Goal: Information Seeking & Learning: Check status

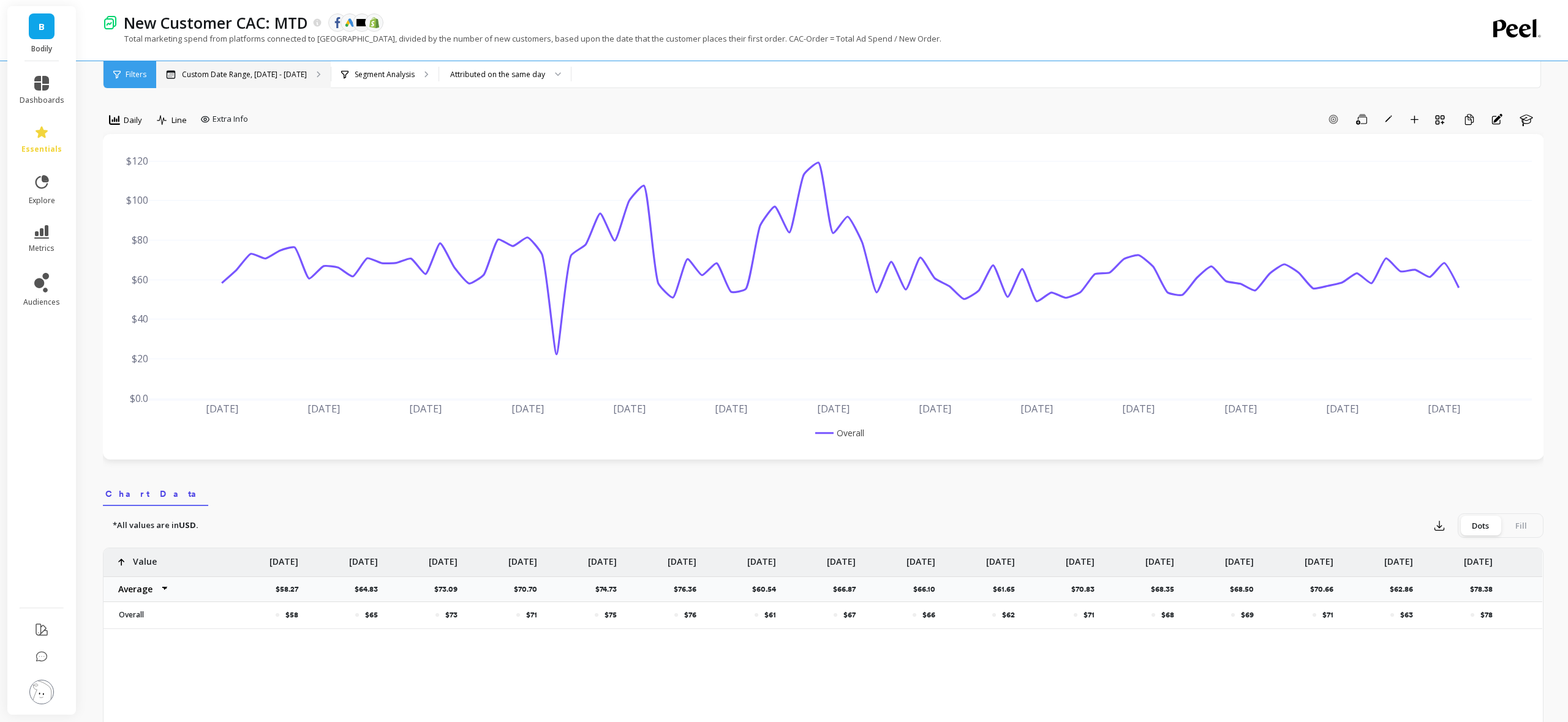
click at [292, 74] on p "Custom Date Range, [DATE] - [DATE]" at bounding box center [244, 74] width 125 height 9
click at [48, 94] on link "dashboards" at bounding box center [42, 90] width 45 height 29
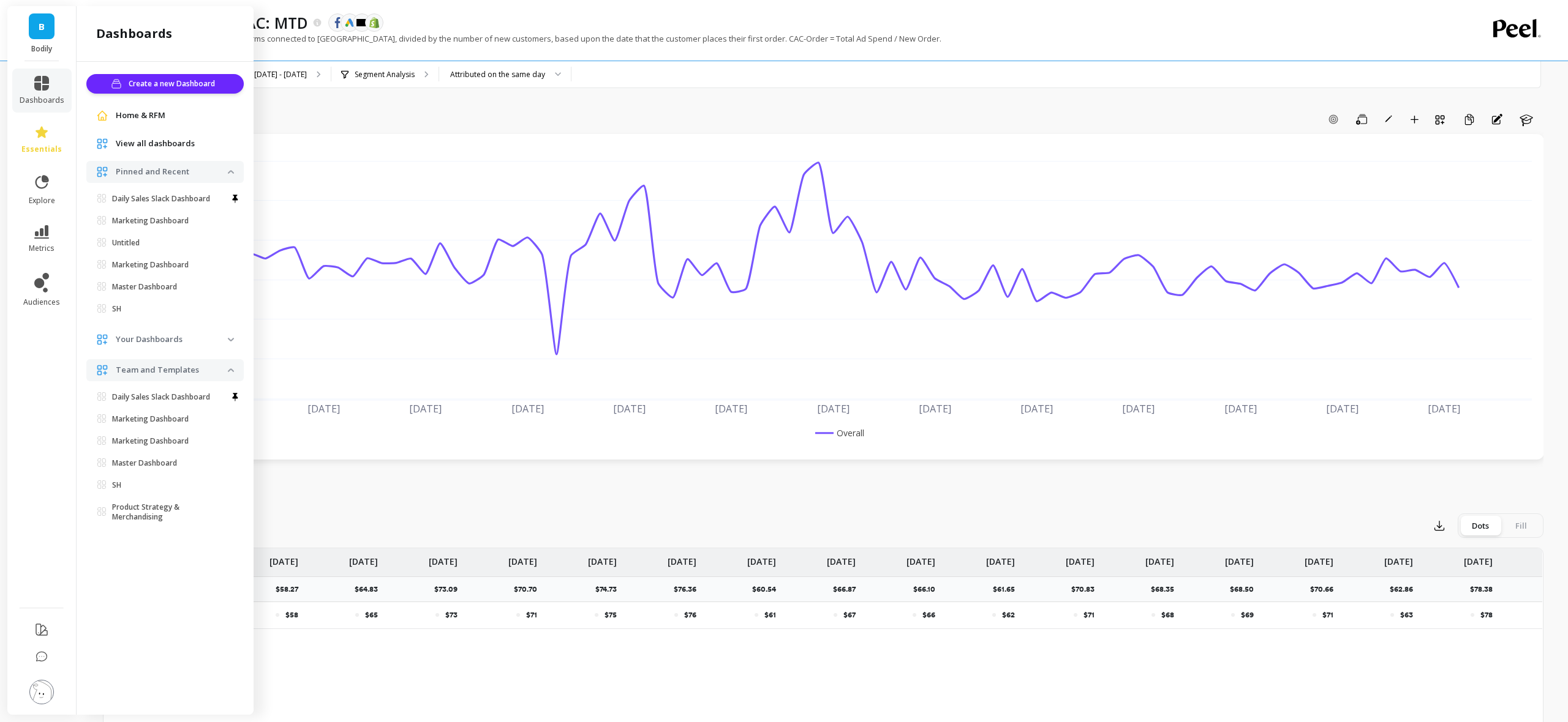
click at [152, 195] on p "Daily Sales Slack Dashboard" at bounding box center [161, 199] width 98 height 9
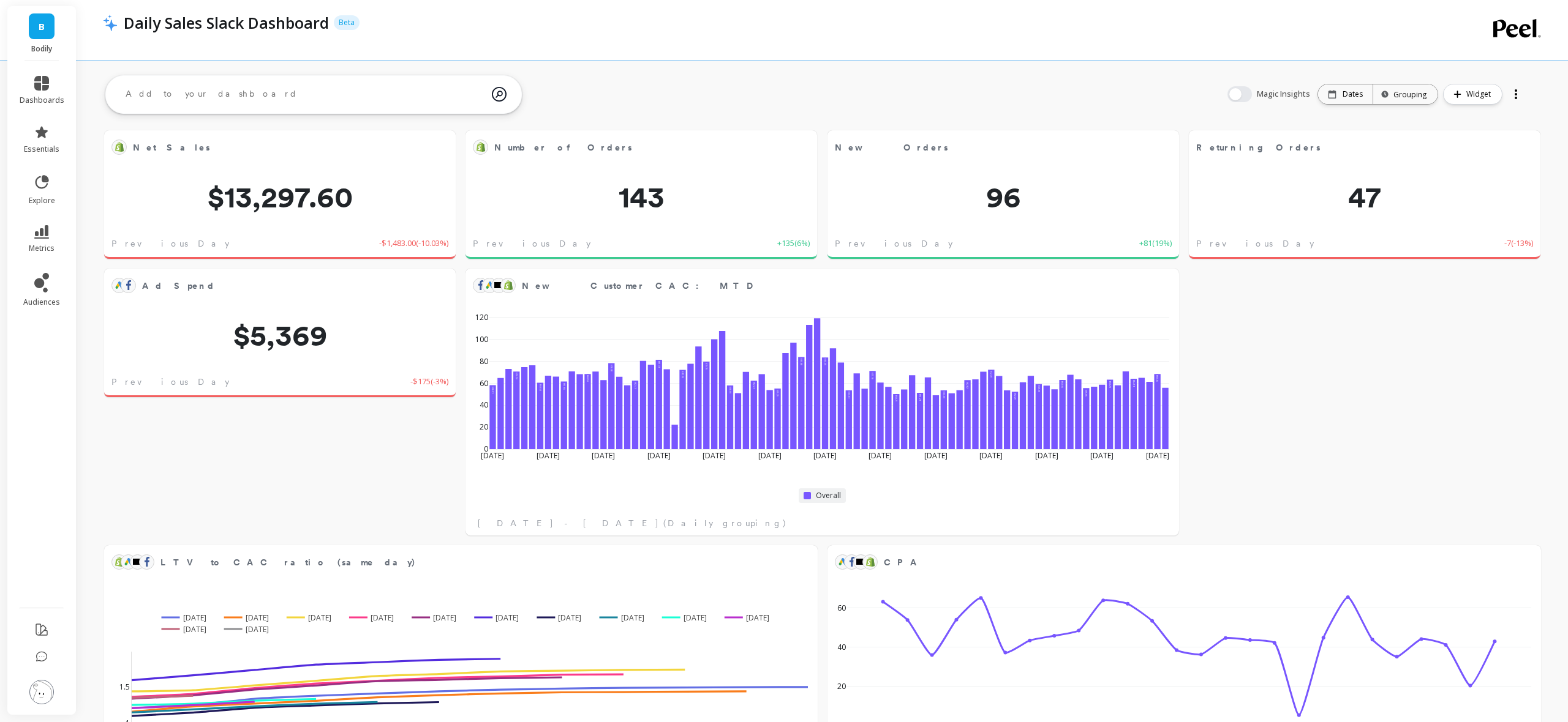
drag, startPoint x: 927, startPoint y: 97, endPoint x: 1032, endPoint y: 97, distance: 105.0
click at [1355, 95] on p "Dates" at bounding box center [1352, 94] width 20 height 9
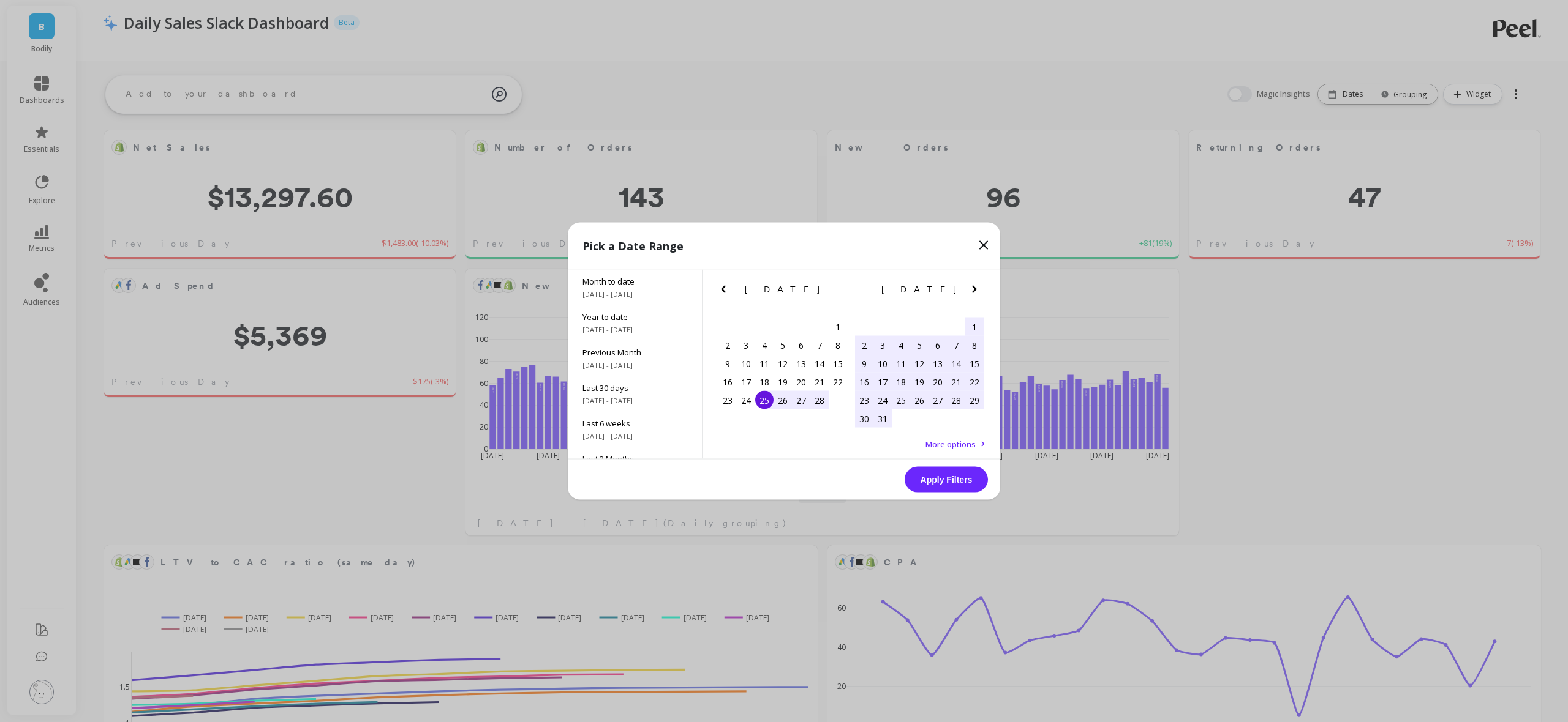
click at [721, 289] on icon "Previous Month" at bounding box center [723, 289] width 4 height 7
click at [721, 289] on icon "Previous Month" at bounding box center [723, 289] width 4 height 7
click at [721, 289] on icon "Previous Month" at bounding box center [723, 289] width 15 height 15
click at [720, 289] on icon "Previous Month" at bounding box center [723, 289] width 15 height 15
click at [721, 289] on icon "Previous Month" at bounding box center [723, 289] width 15 height 15
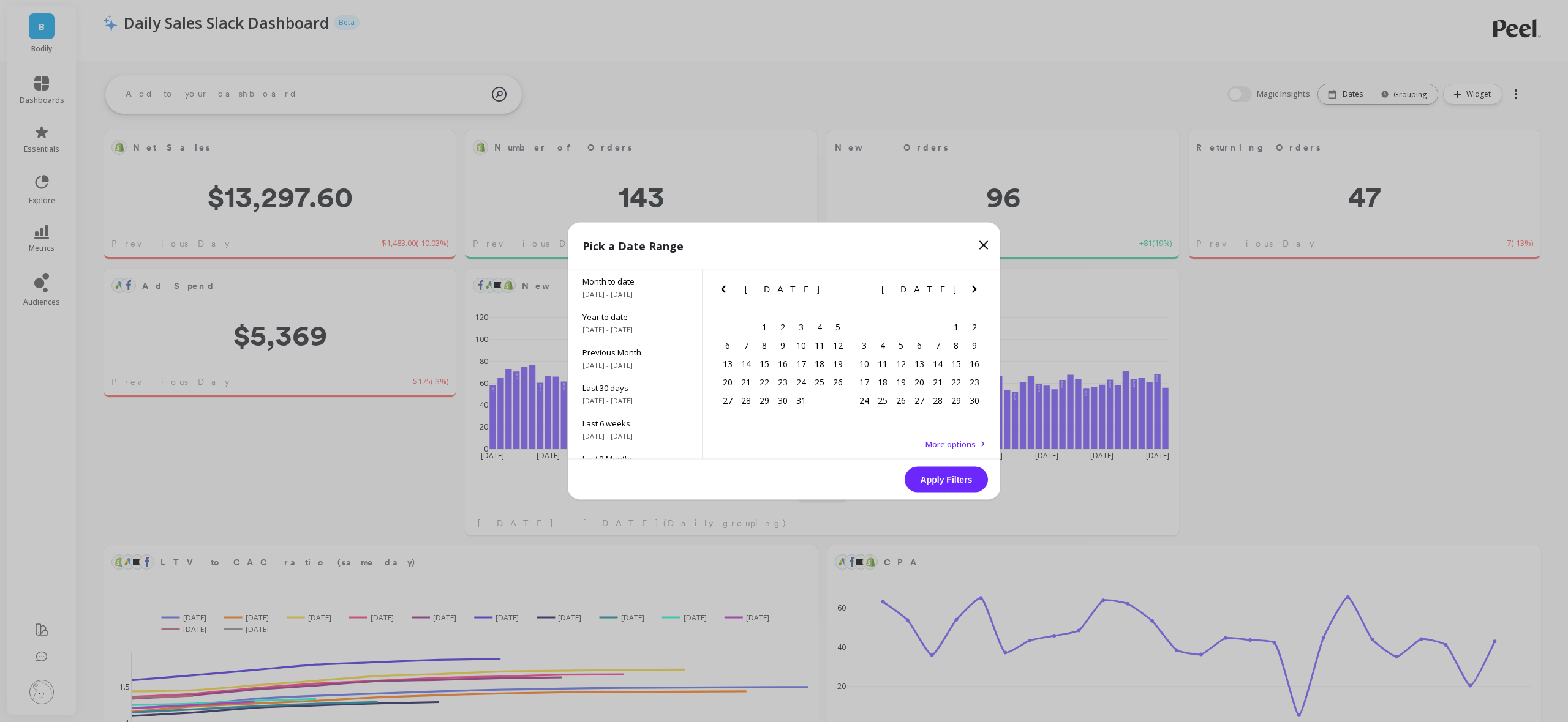
click at [721, 289] on icon "Previous Month" at bounding box center [723, 289] width 15 height 15
click at [721, 289] on icon "Previous Month" at bounding box center [723, 289] width 4 height 7
click at [974, 289] on icon "Next Month" at bounding box center [974, 289] width 15 height 15
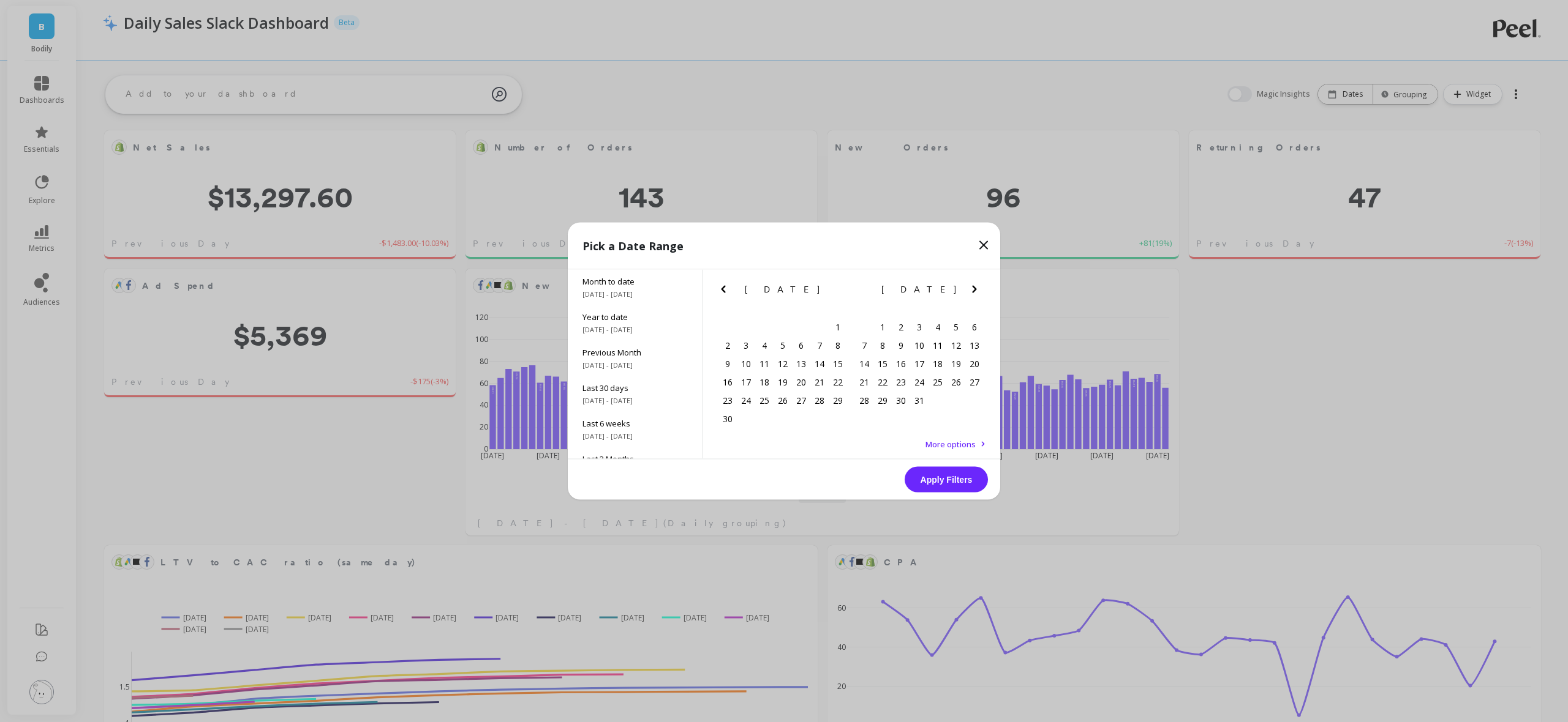
click at [974, 289] on icon "Next Month" at bounding box center [974, 289] width 4 height 7
click at [877, 385] on div "19" at bounding box center [882, 381] width 18 height 18
click at [980, 287] on icon "Next Month" at bounding box center [974, 289] width 15 height 15
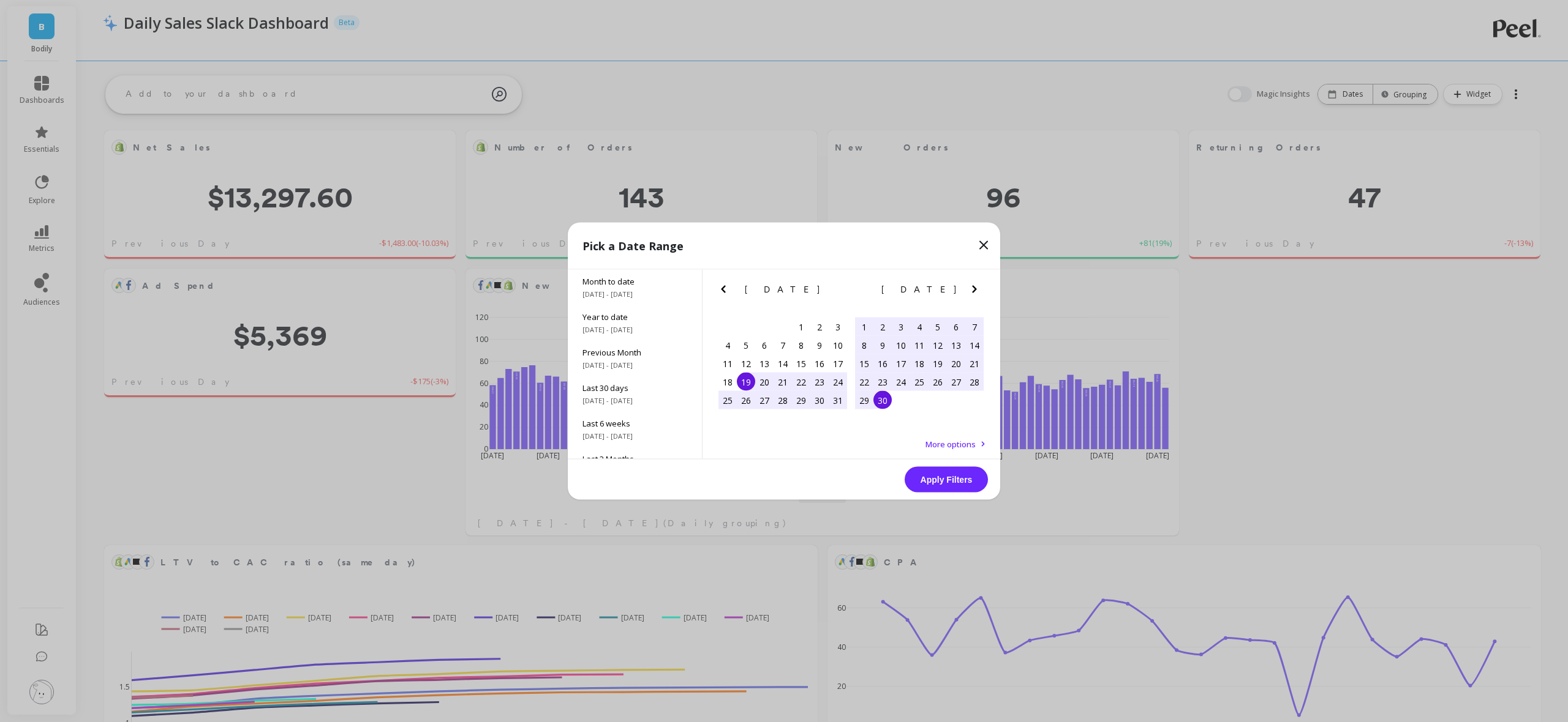
click at [888, 396] on div "30" at bounding box center [882, 400] width 18 height 18
click at [929, 477] on button "Apply Filters" at bounding box center [946, 480] width 83 height 26
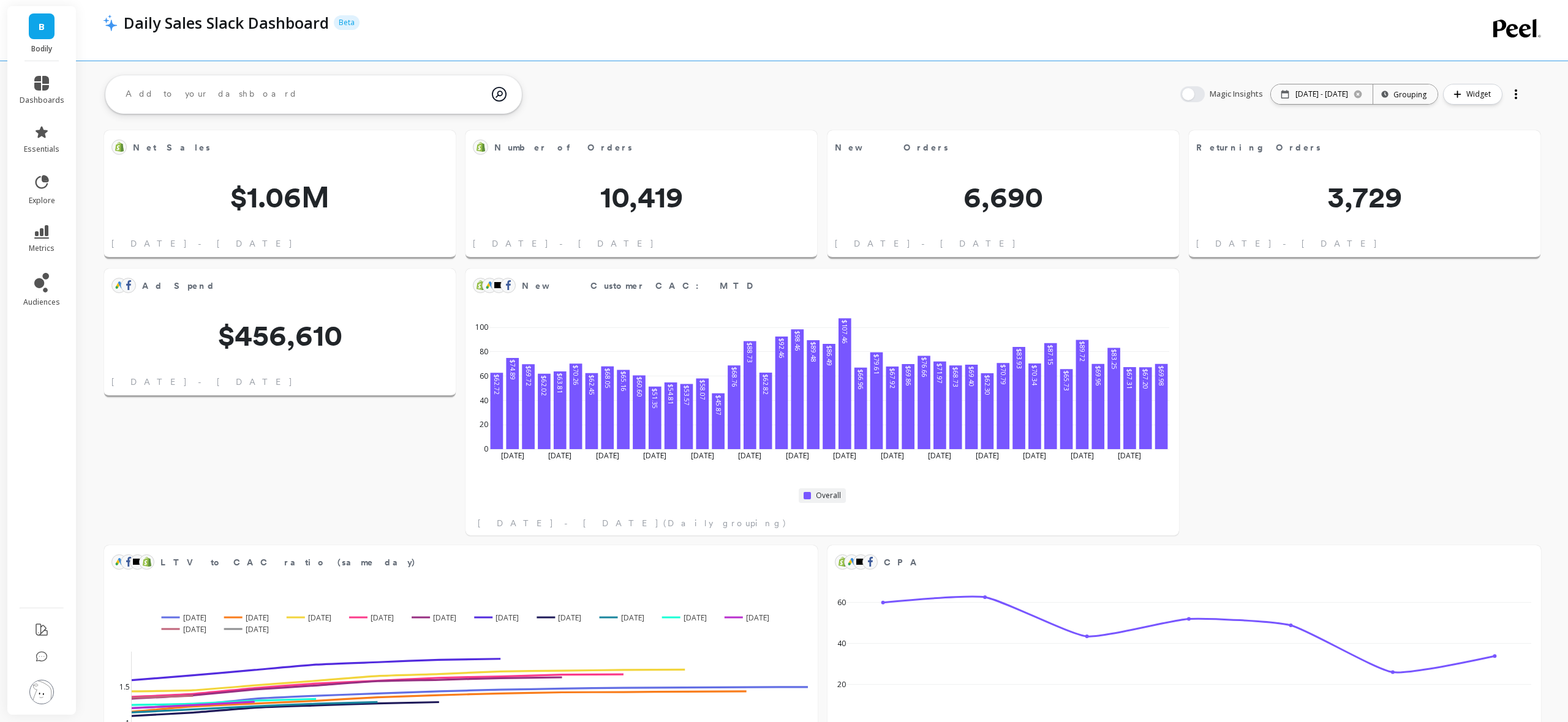
scroll to position [336, 687]
click at [804, 151] on button at bounding box center [802, 147] width 15 height 17
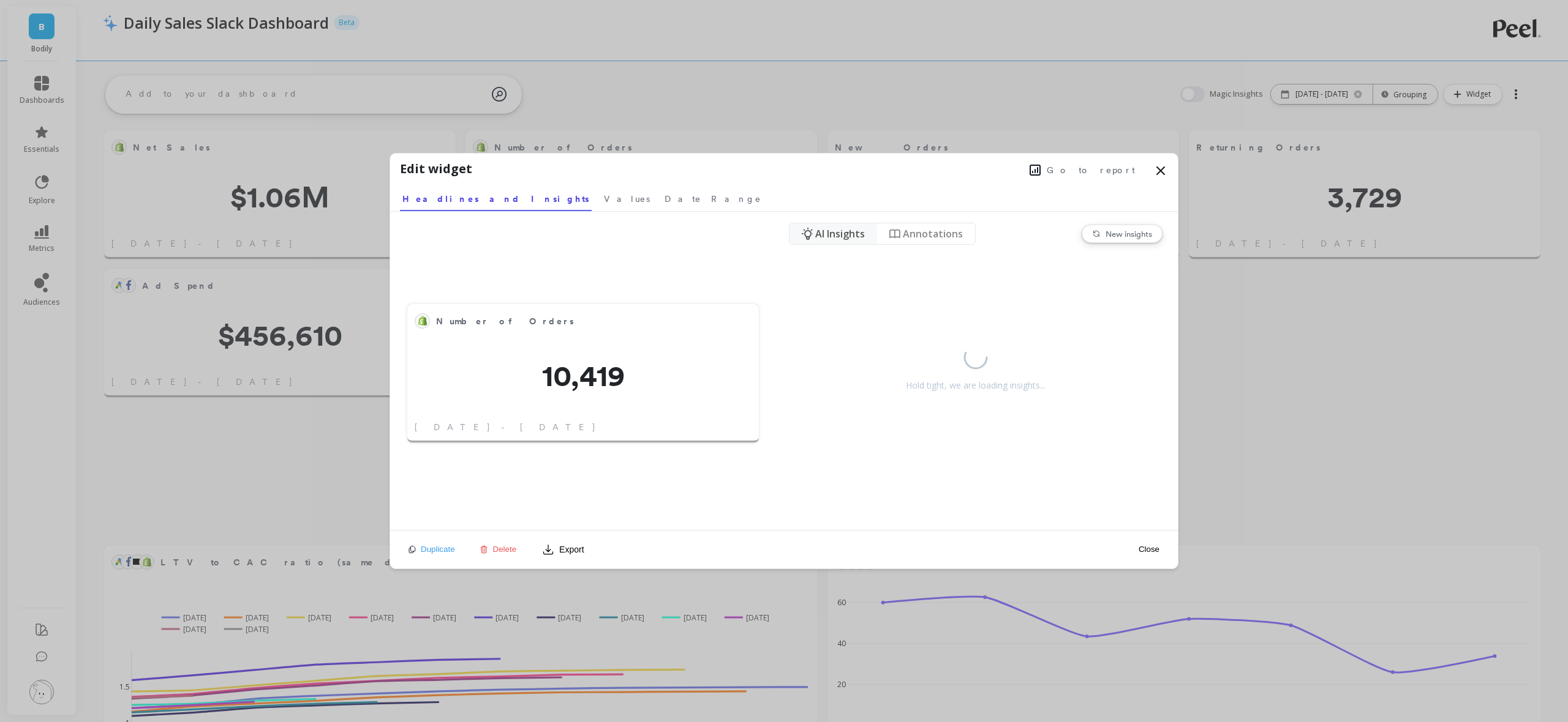
click at [1105, 171] on span "Go to report" at bounding box center [1090, 170] width 88 height 12
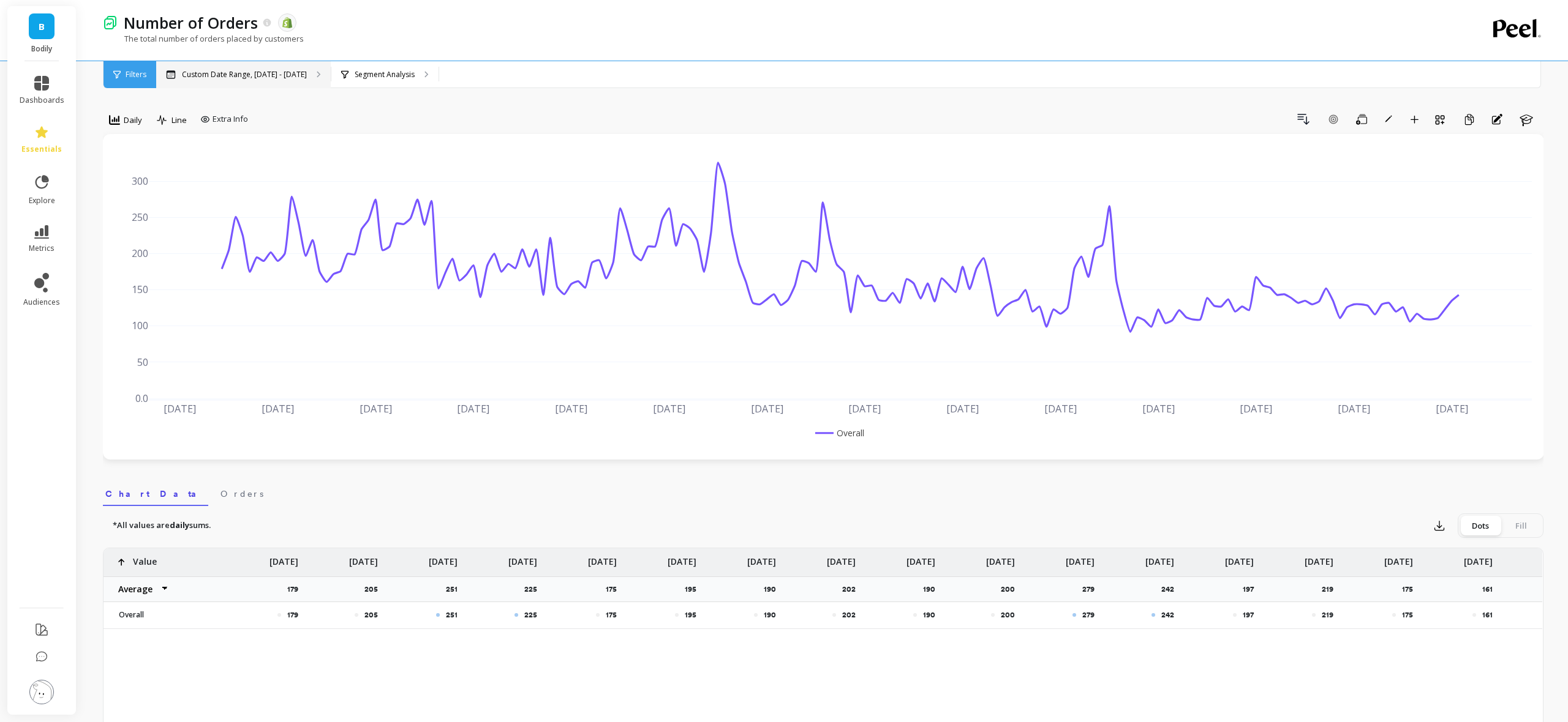
click at [280, 73] on p "Custom Date Range, Mar 1 - Aug 25" at bounding box center [244, 74] width 125 height 9
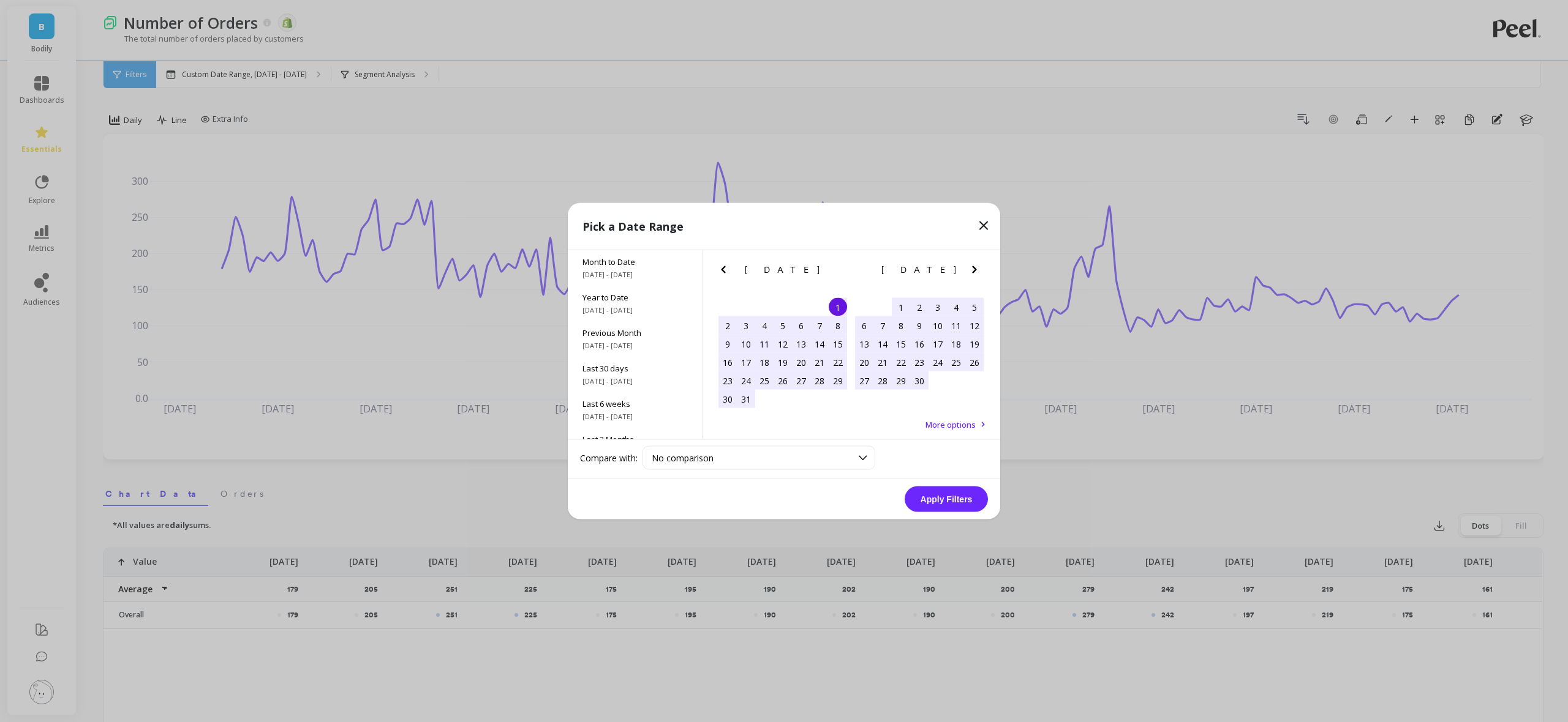
click at [722, 268] on icon "Previous Month" at bounding box center [723, 270] width 4 height 7
click at [723, 268] on icon "Previous Month" at bounding box center [723, 270] width 4 height 7
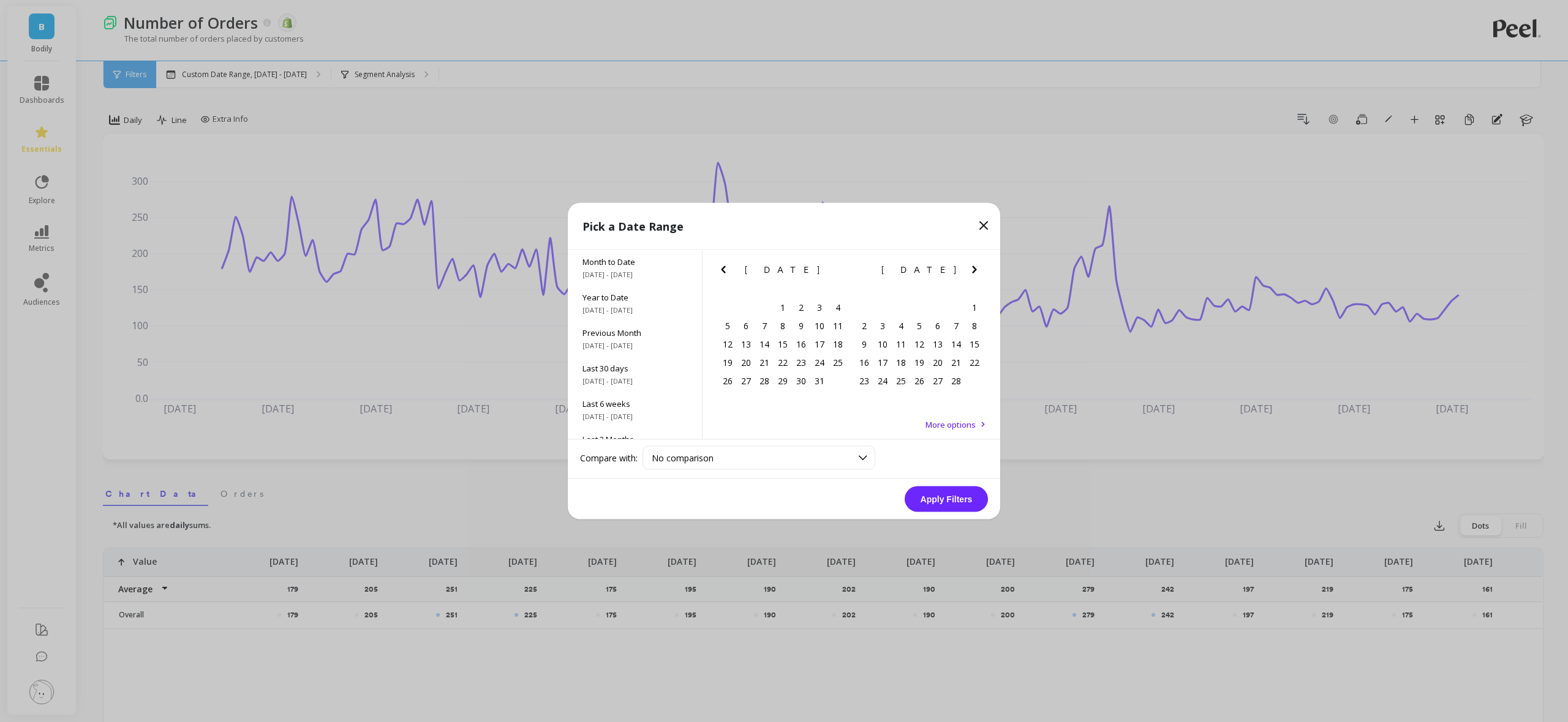
click at [723, 268] on icon "Previous Month" at bounding box center [723, 270] width 15 height 15
click at [723, 268] on icon "Previous Month" at bounding box center [723, 270] width 4 height 7
click at [722, 268] on icon "Previous Month" at bounding box center [723, 270] width 4 height 7
click at [722, 268] on icon "Previous Month" at bounding box center [723, 270] width 4 height 7
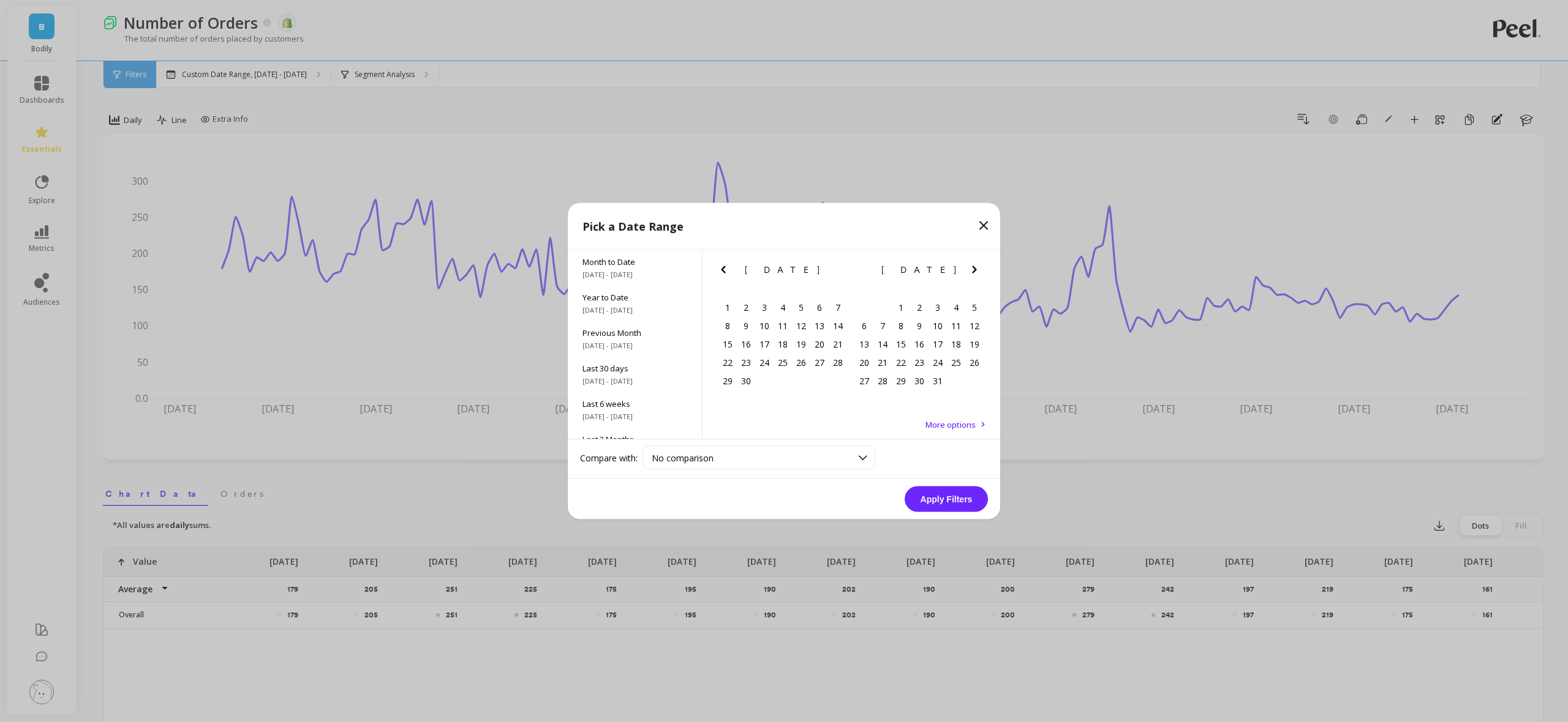
click at [722, 268] on icon "Previous Month" at bounding box center [723, 270] width 4 height 7
click at [885, 364] on div "19" at bounding box center [882, 362] width 18 height 18
click at [979, 273] on icon "Next Month" at bounding box center [974, 270] width 15 height 15
click at [879, 383] on div "30" at bounding box center [882, 381] width 18 height 18
click at [936, 496] on button "Apply Filters" at bounding box center [946, 500] width 83 height 26
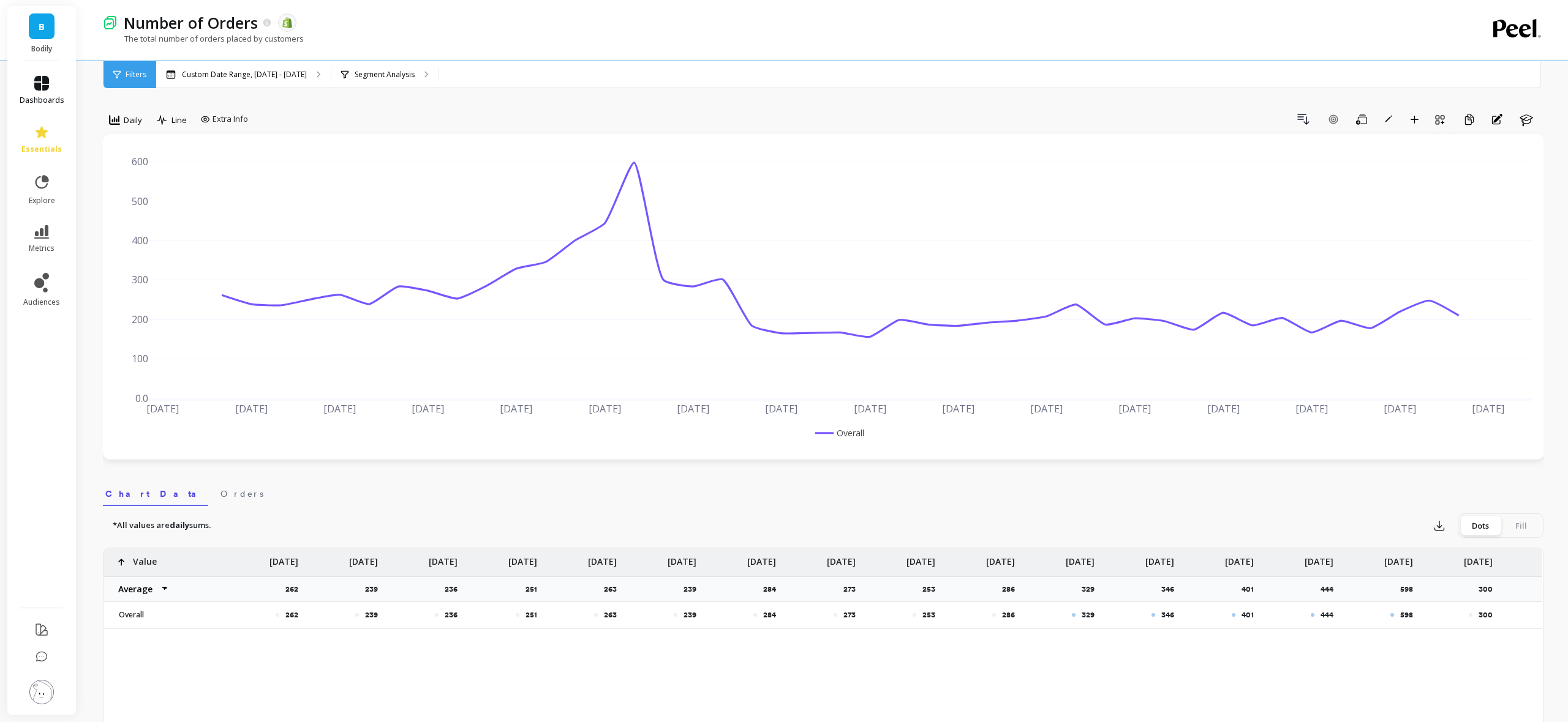
click at [37, 91] on link "dashboards" at bounding box center [42, 90] width 45 height 29
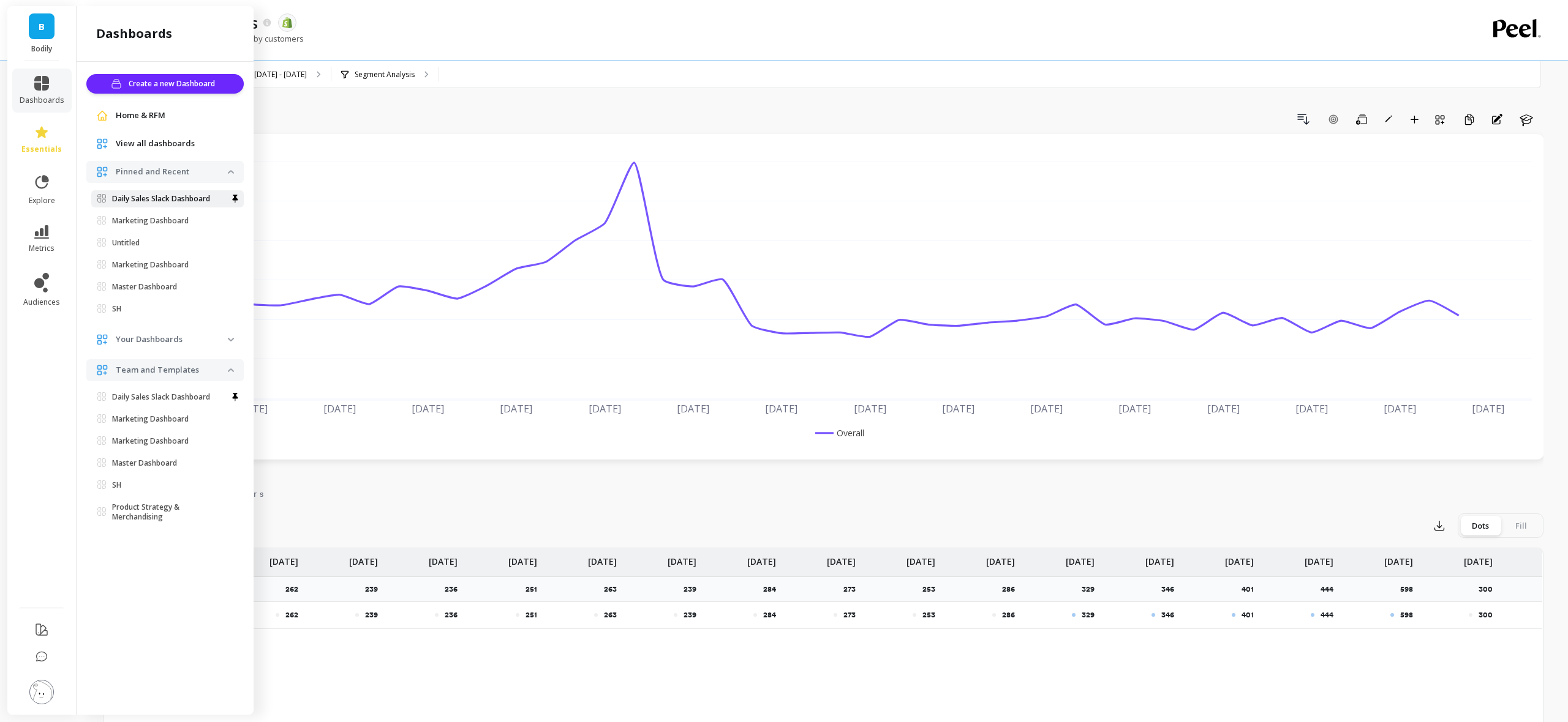
click at [145, 198] on p "Daily Sales Slack Dashboard" at bounding box center [161, 199] width 98 height 9
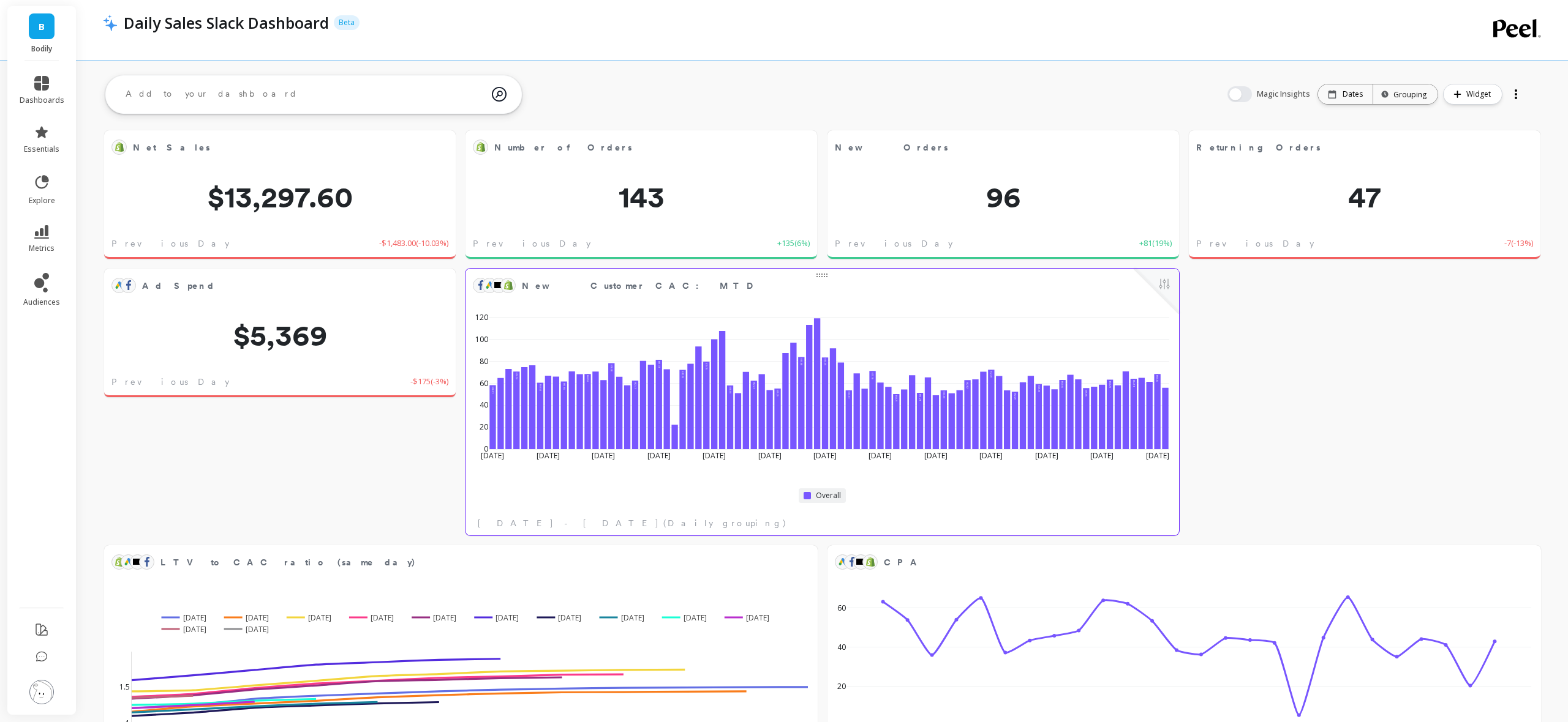
scroll to position [336, 687]
click at [1165, 293] on button at bounding box center [1164, 285] width 15 height 17
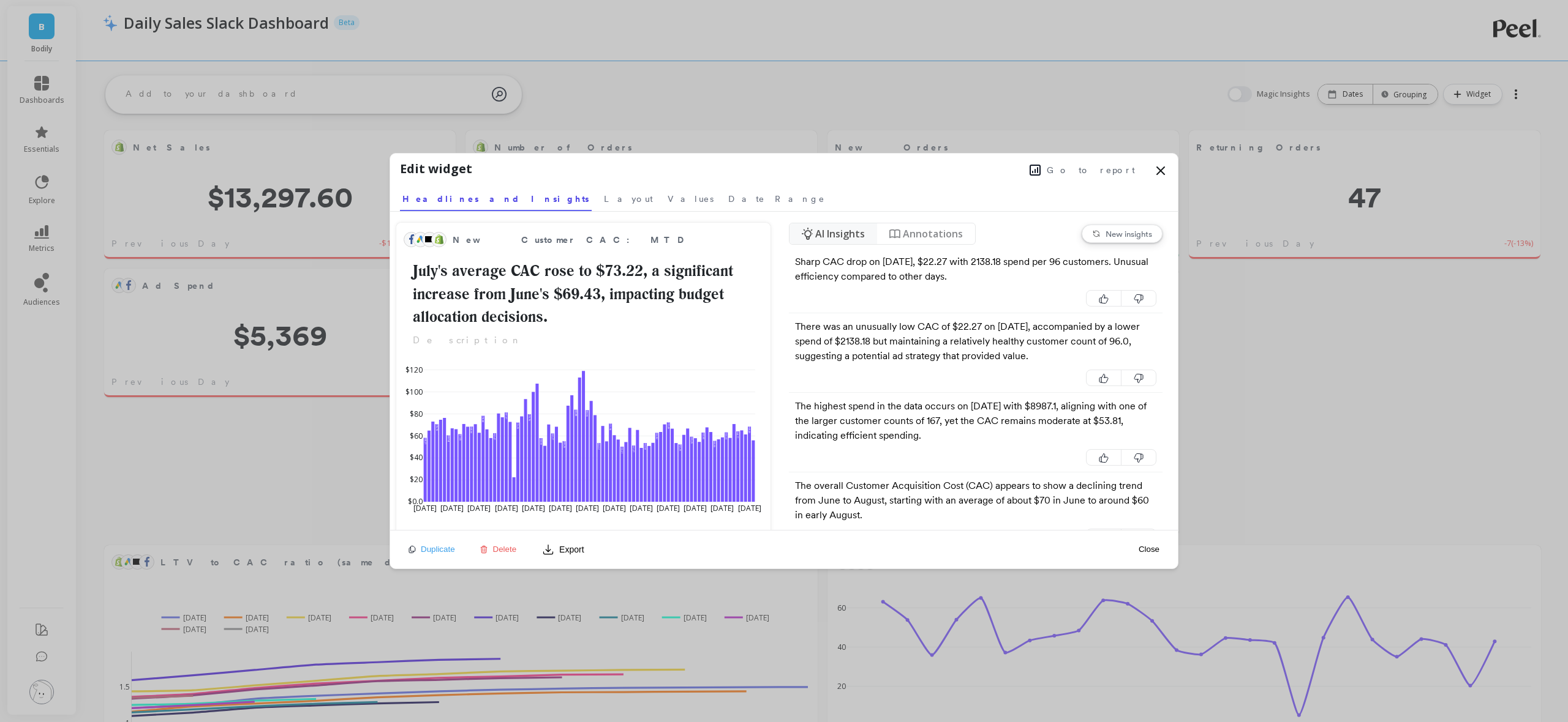
click at [1100, 171] on span "Go to report" at bounding box center [1090, 170] width 88 height 12
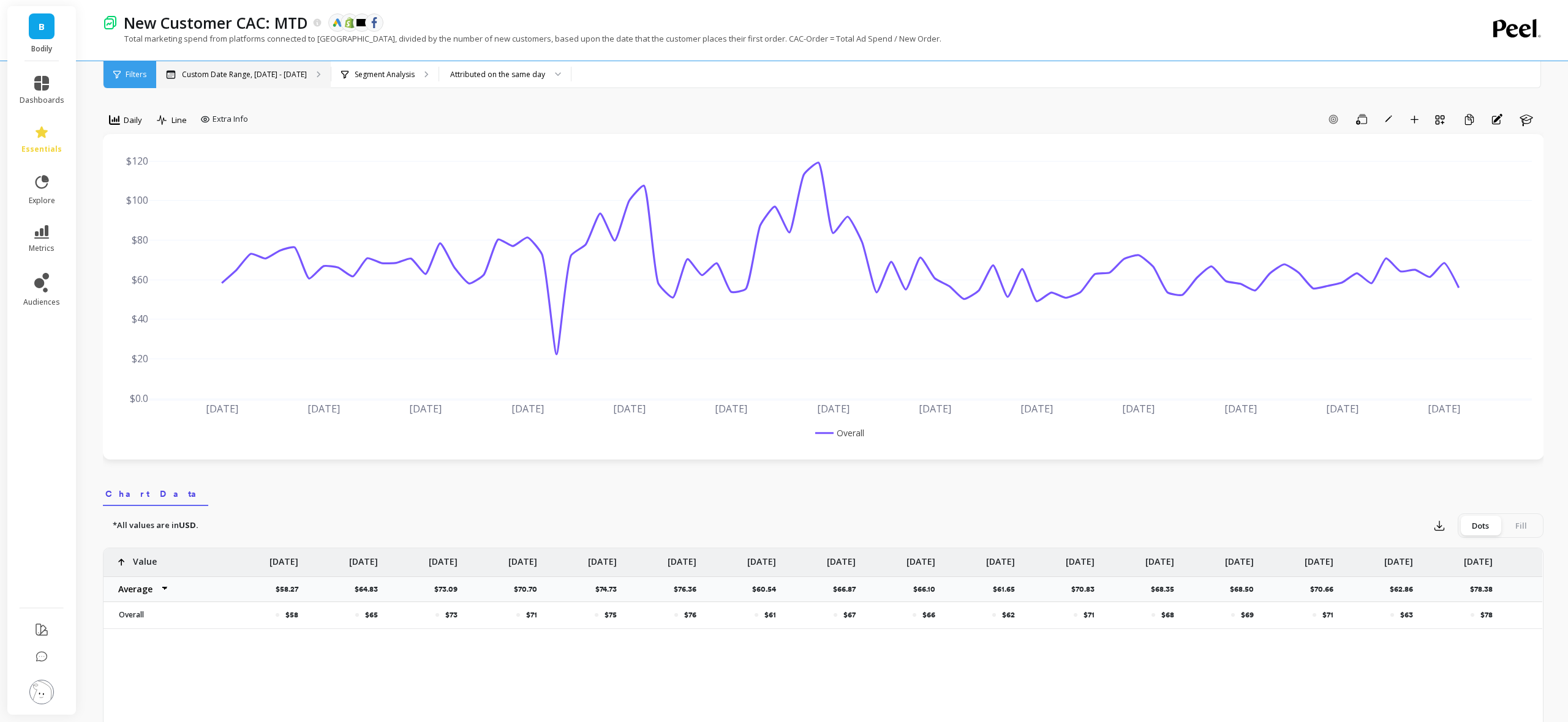
click at [208, 62] on div "Custom Date Range, [DATE] - [DATE]" at bounding box center [244, 75] width 175 height 27
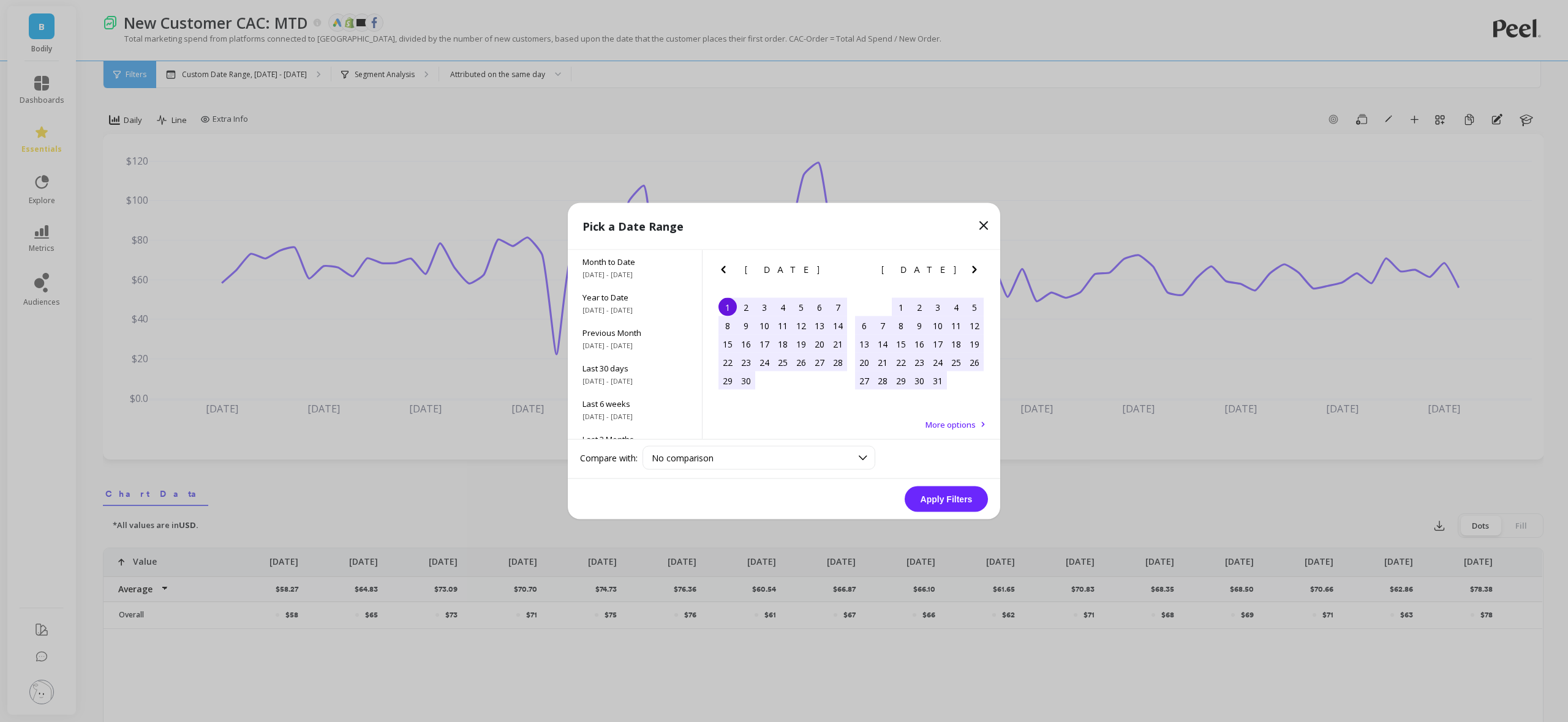
click at [726, 268] on icon "Previous Month" at bounding box center [723, 270] width 15 height 15
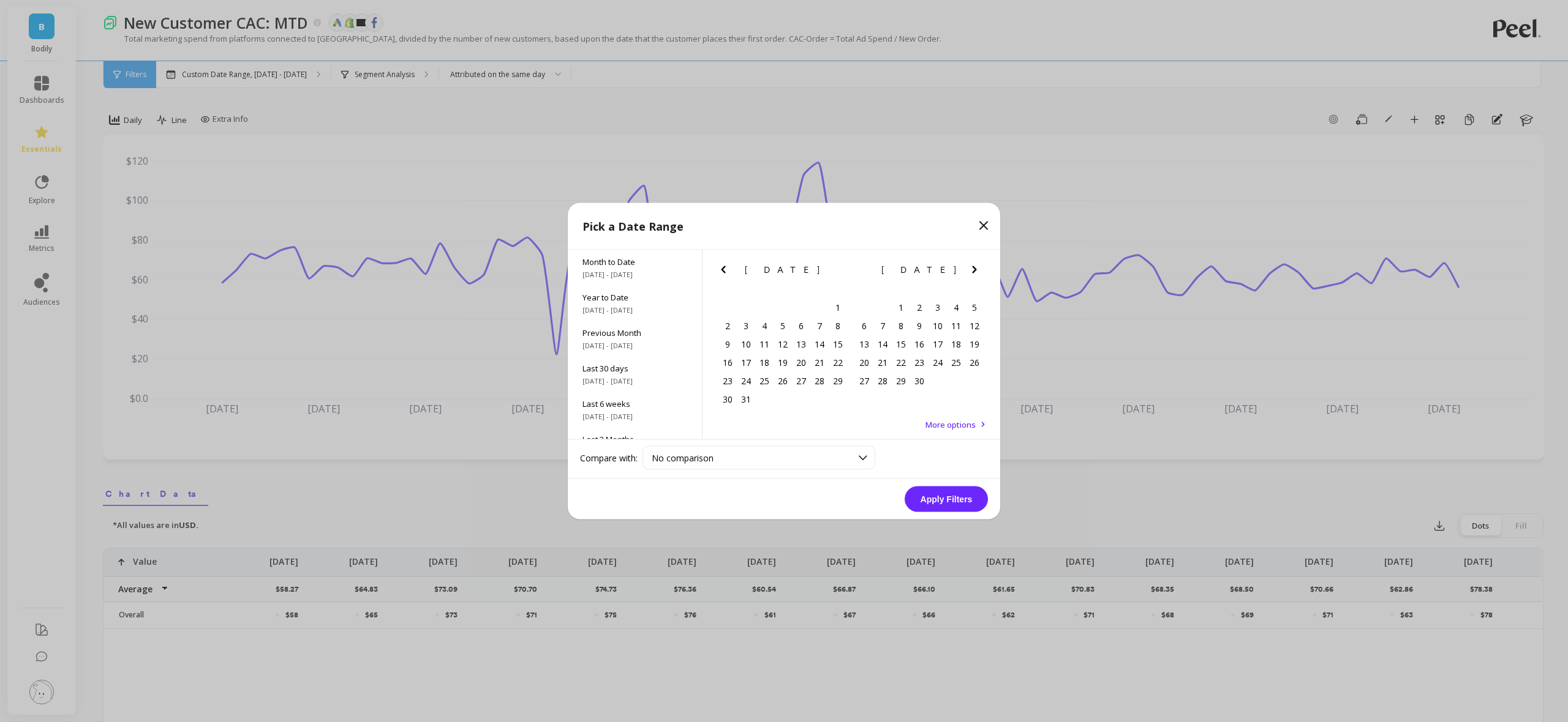
click at [725, 268] on icon "Previous Month" at bounding box center [723, 270] width 15 height 15
click at [724, 268] on icon "Previous Month" at bounding box center [723, 270] width 15 height 15
click at [725, 268] on icon "Previous Month" at bounding box center [723, 270] width 15 height 15
click at [726, 268] on icon "Previous Month" at bounding box center [723, 270] width 15 height 15
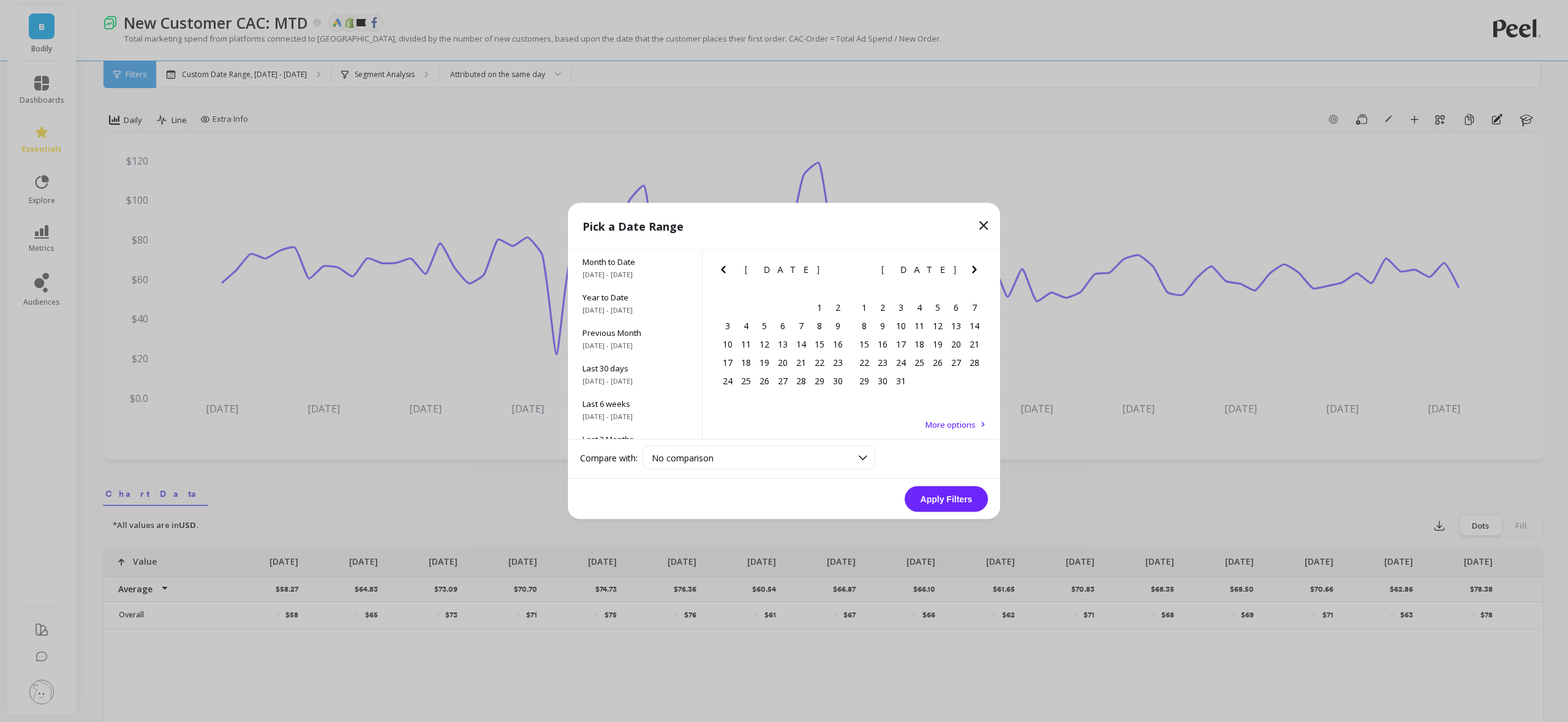
click at [725, 268] on icon "Previous Month" at bounding box center [723, 270] width 15 height 15
click at [724, 268] on icon "Previous Month" at bounding box center [723, 270] width 15 height 15
click at [747, 359] on div "19" at bounding box center [745, 362] width 18 height 18
click at [863, 364] on div "22" at bounding box center [864, 362] width 18 height 18
click at [927, 505] on button "Apply Filters" at bounding box center [946, 500] width 83 height 26
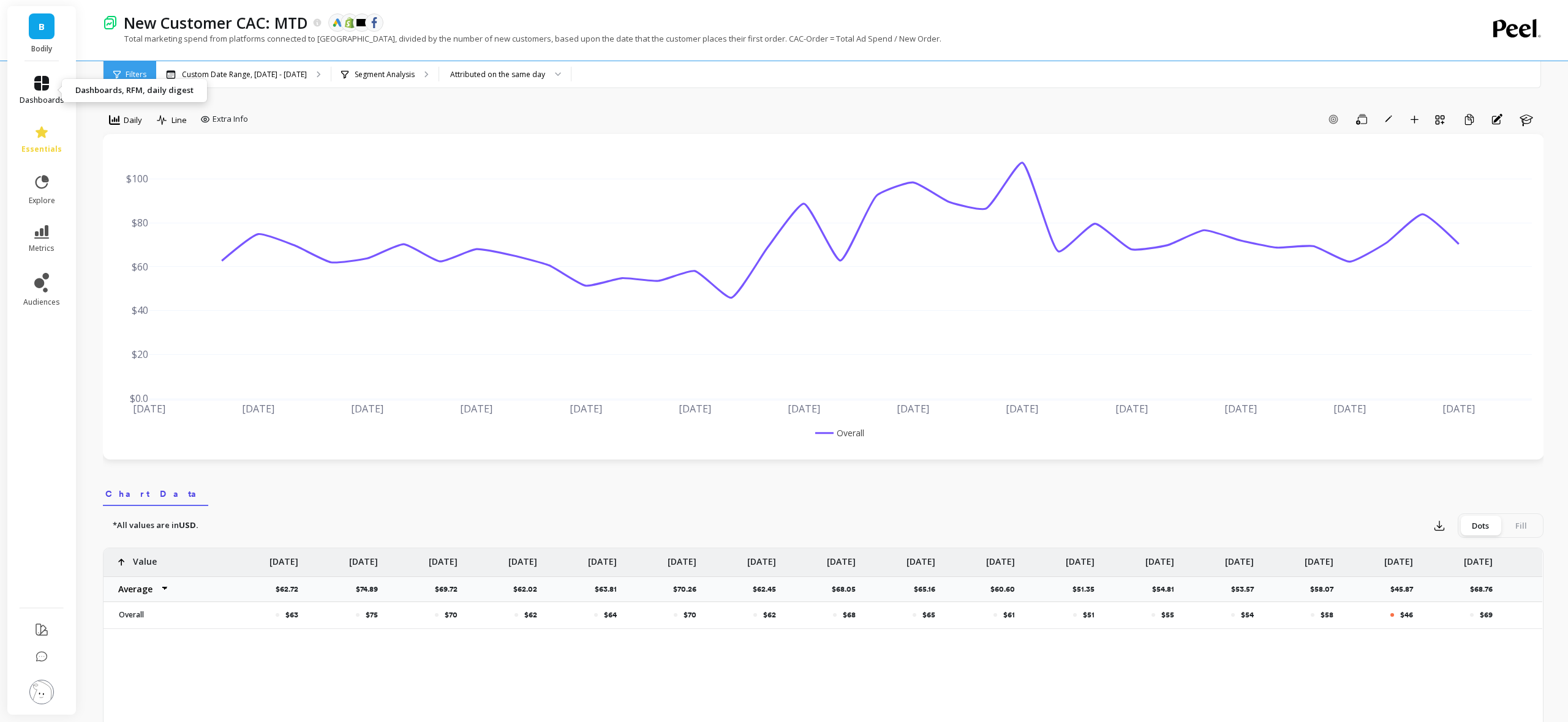
click at [42, 93] on link "dashboards" at bounding box center [42, 90] width 45 height 29
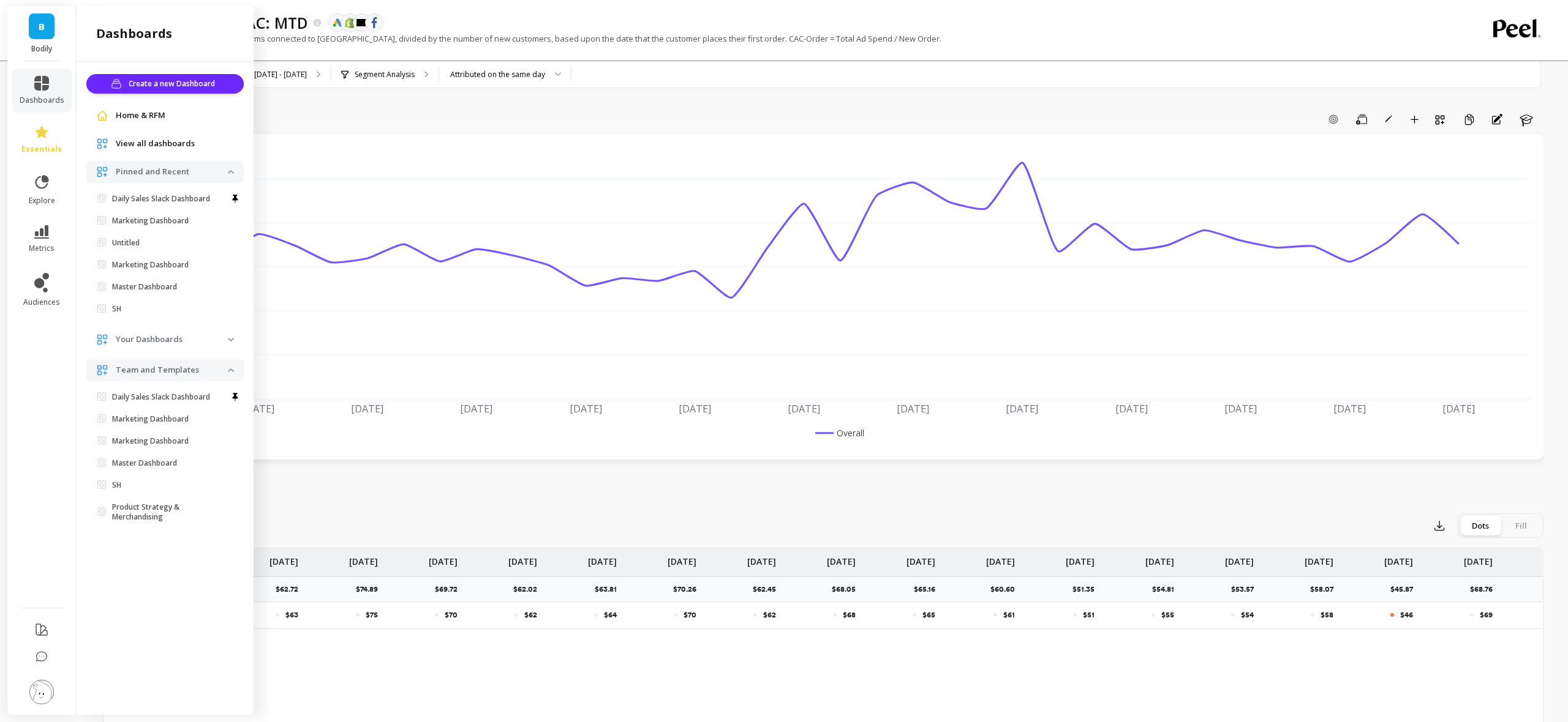
click at [830, 108] on div "Daily Line Extra Info Add Goal Save Rename Add to Dashboard Create a Copy Annot…" at bounding box center [823, 702] width 1440 height 1307
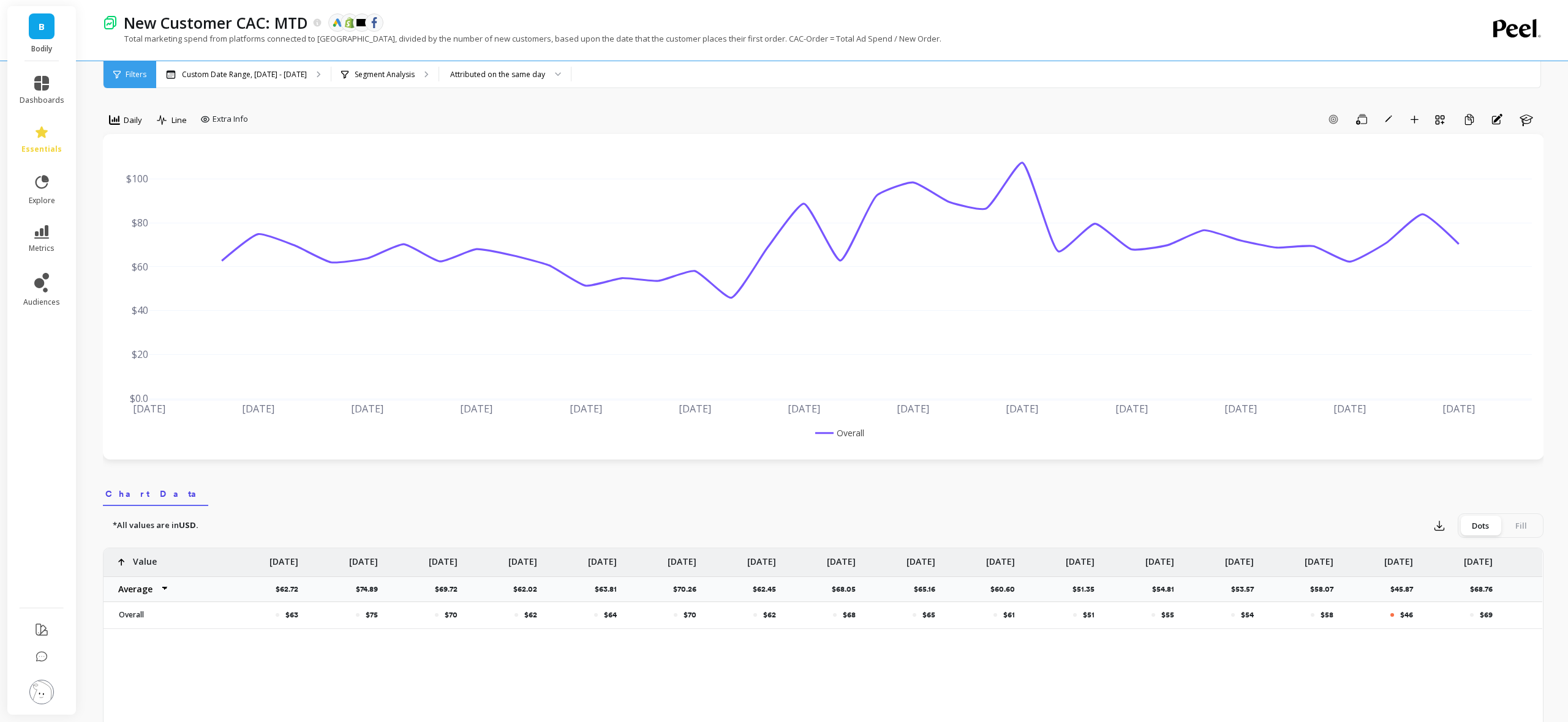
click at [494, 487] on nav "Chart Data" at bounding box center [823, 492] width 1440 height 28
click at [1122, 117] on div "Add Goal Save Rename Add to Dashboard Create a Copy Annotations Learn" at bounding box center [898, 119] width 1291 height 20
click at [1124, 21] on div "New Customer CAC: MTD The data you are viewing comes from: Google Ads Shopify K…" at bounding box center [780, 22] width 1325 height 21
